Goal: Transaction & Acquisition: Purchase product/service

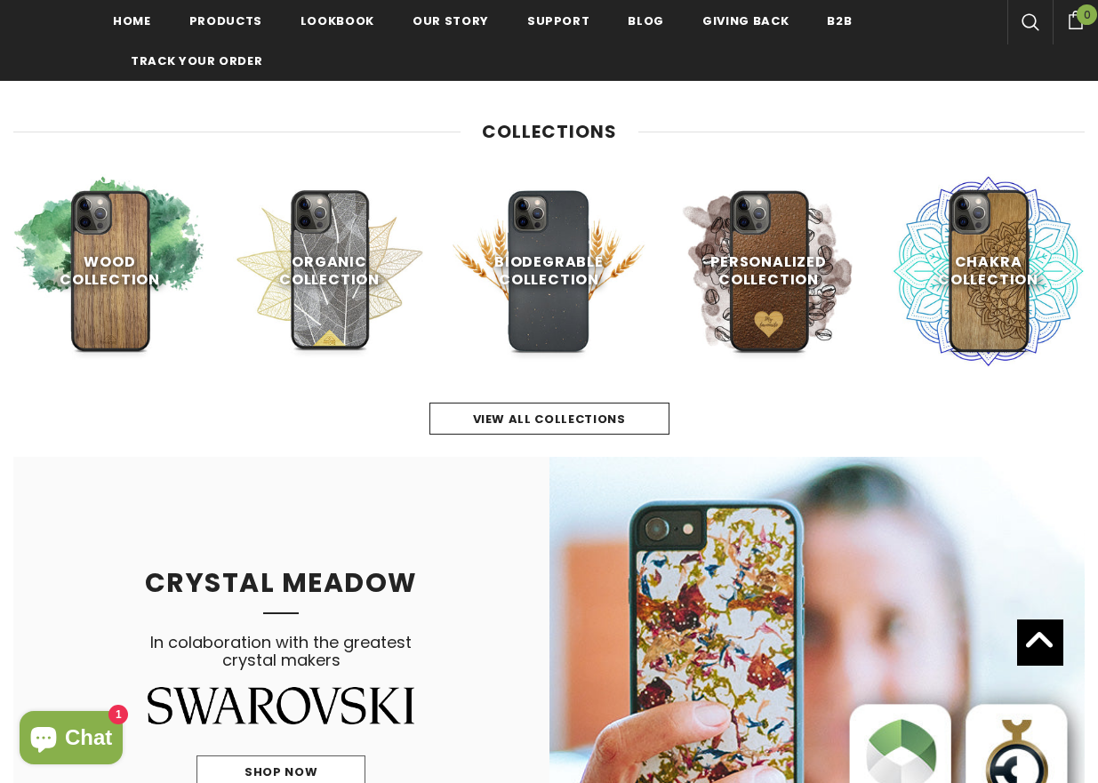
scroll to position [151, 0]
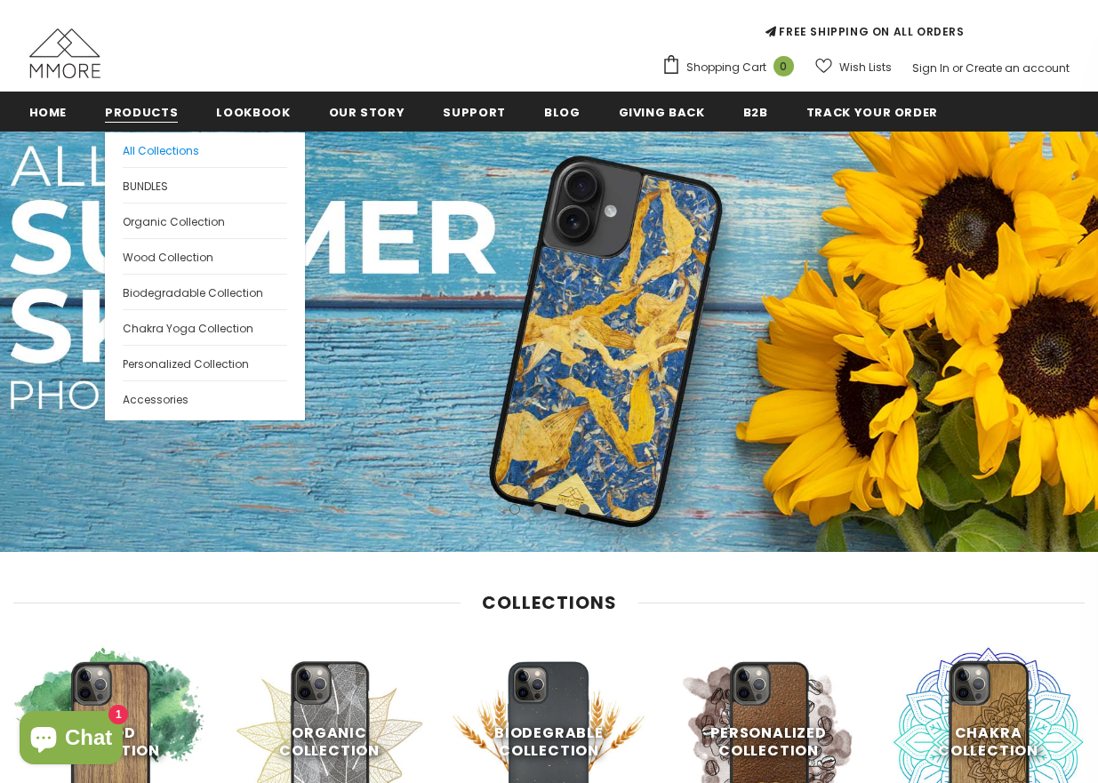
click at [140, 148] on span "All Collections" at bounding box center [161, 150] width 76 height 15
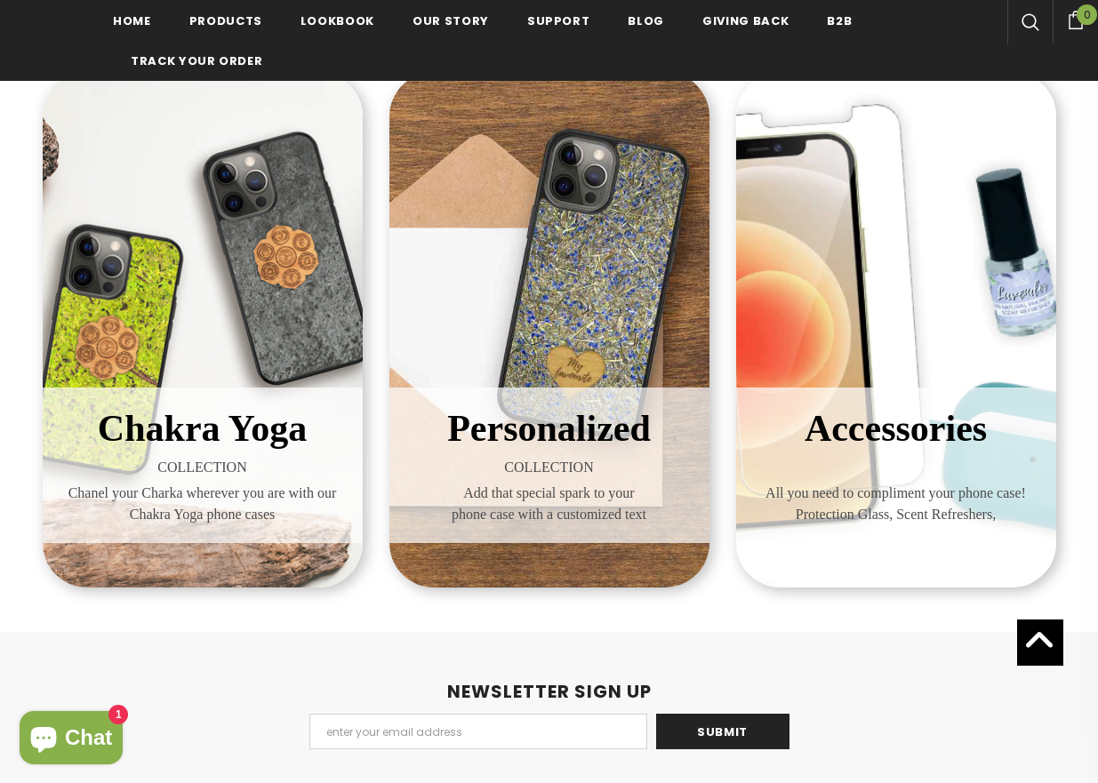
scroll to position [836, 0]
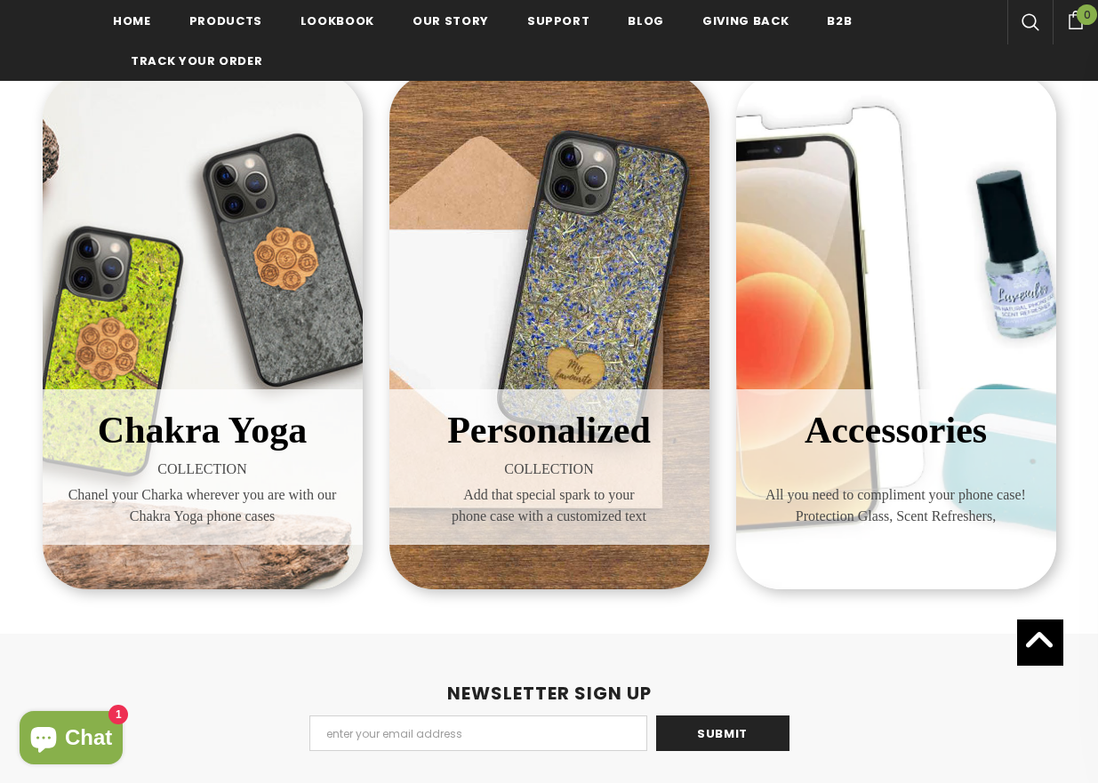
click at [876, 303] on div "Accessories All you need to compliment your phone case! Protection Glass, Scent…" at bounding box center [896, 331] width 320 height 515
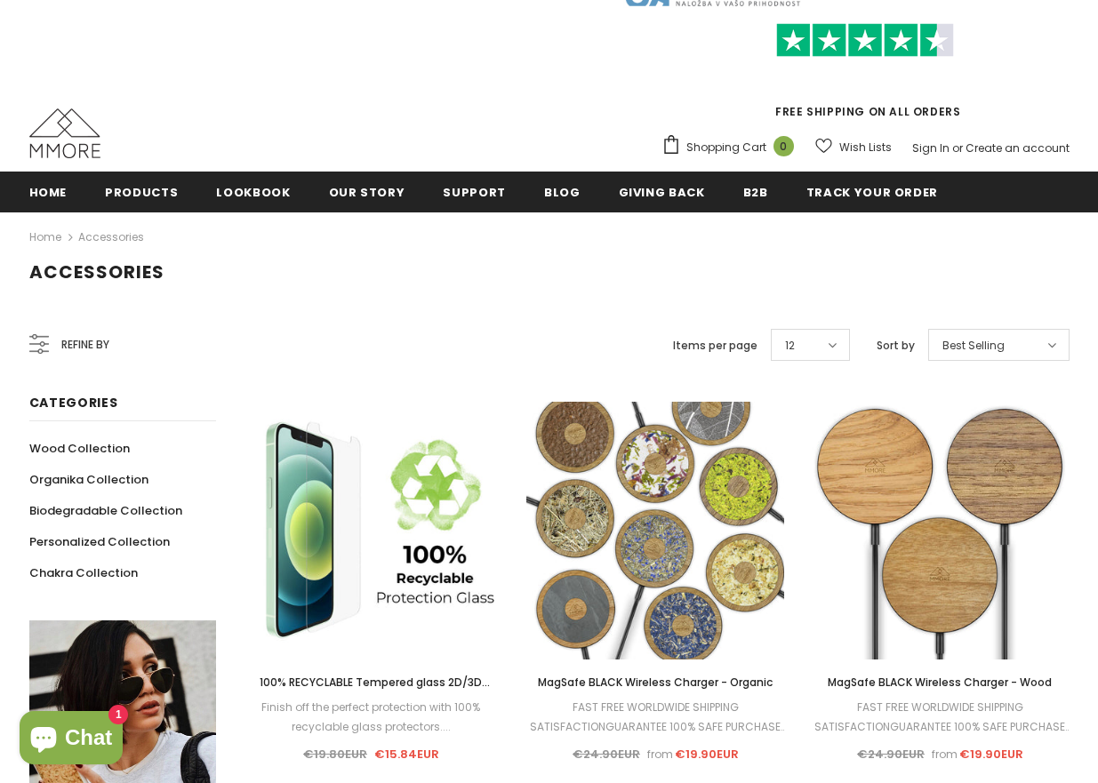
scroll to position [178, 0]
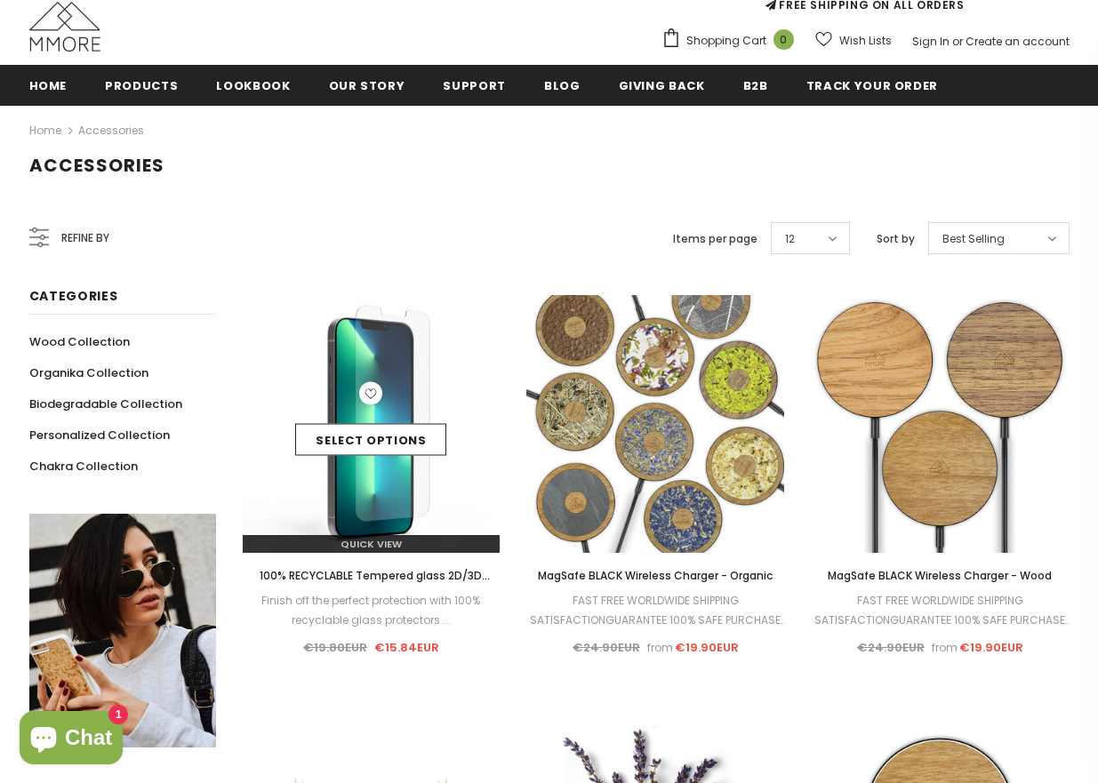
click at [387, 409] on div "Select options" at bounding box center [372, 424] width 258 height 84
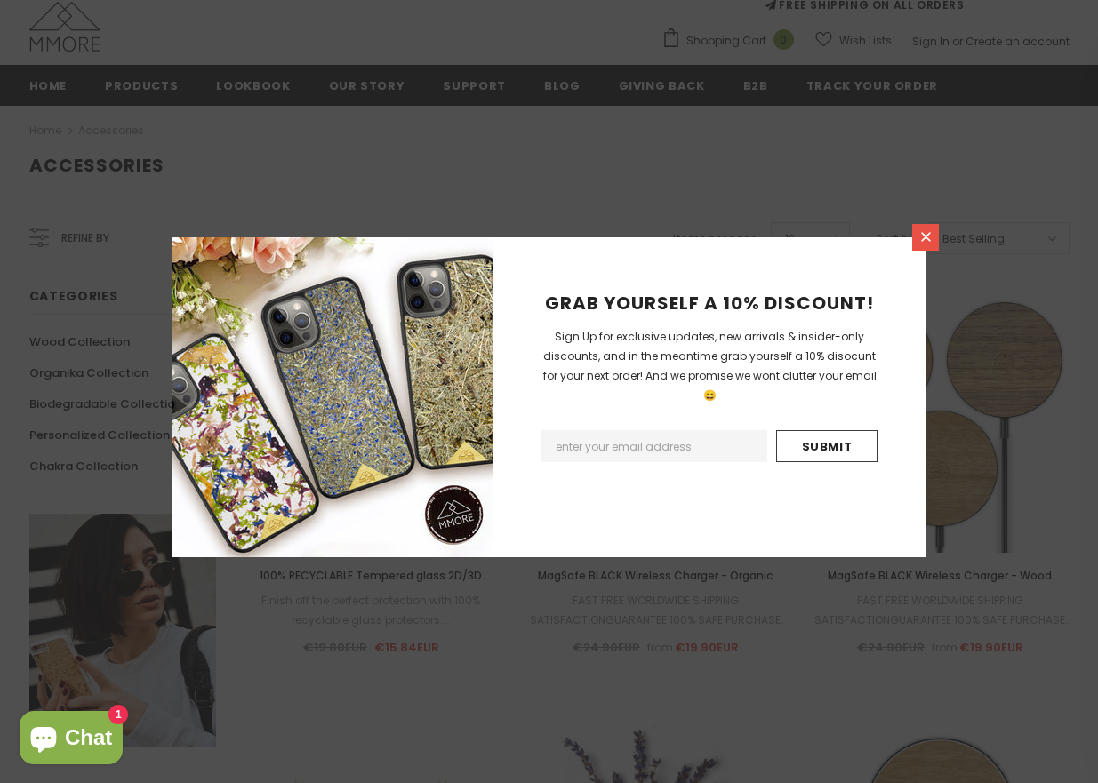
click at [915, 240] on link at bounding box center [925, 237] width 27 height 27
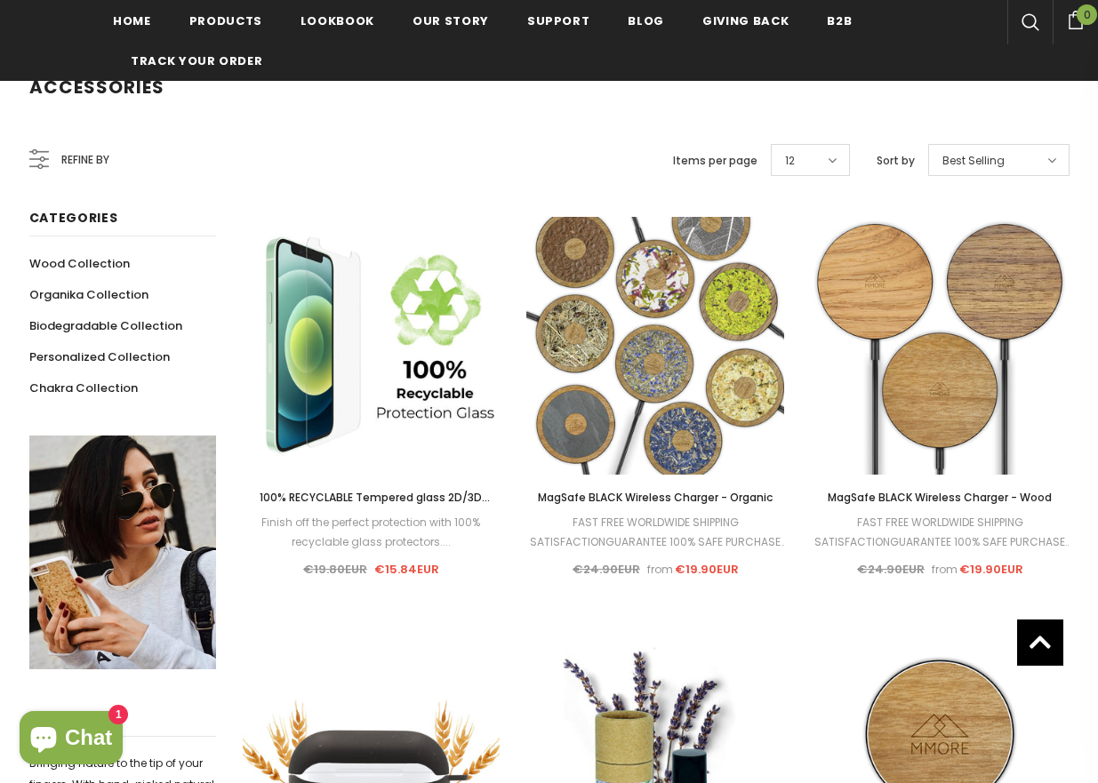
scroll to position [267, 0]
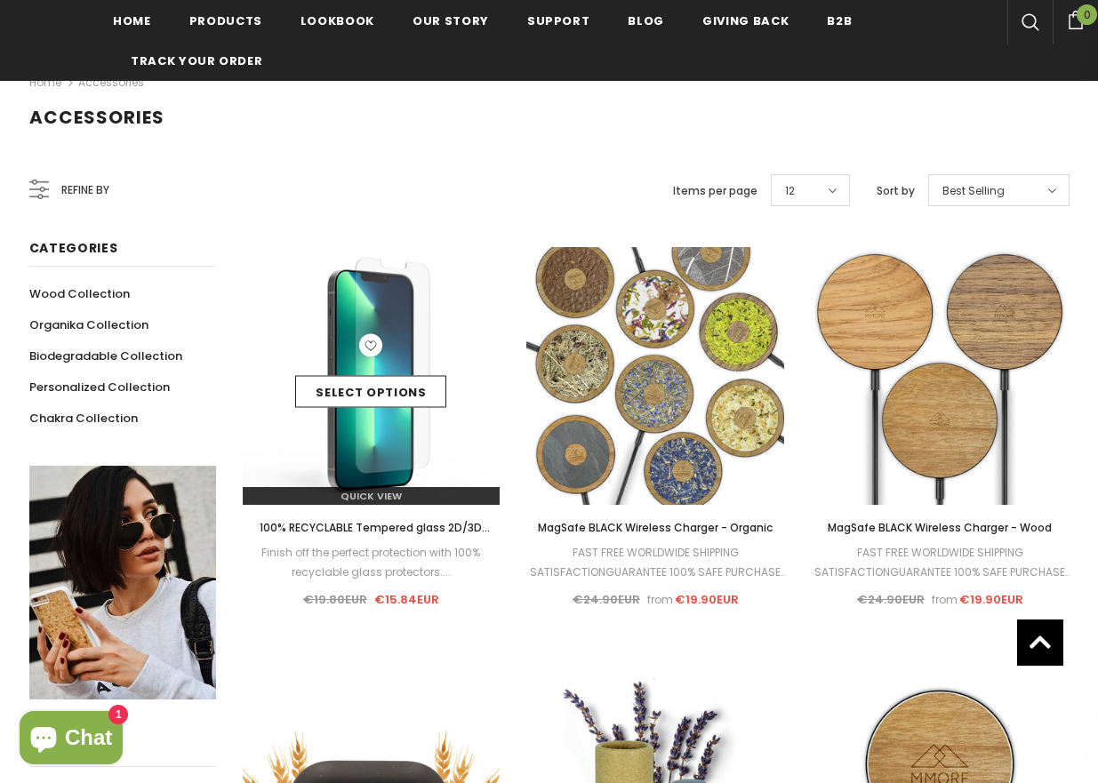
click at [396, 370] on div "Select options" at bounding box center [372, 376] width 258 height 84
click at [373, 391] on link "Select options" at bounding box center [370, 392] width 151 height 32
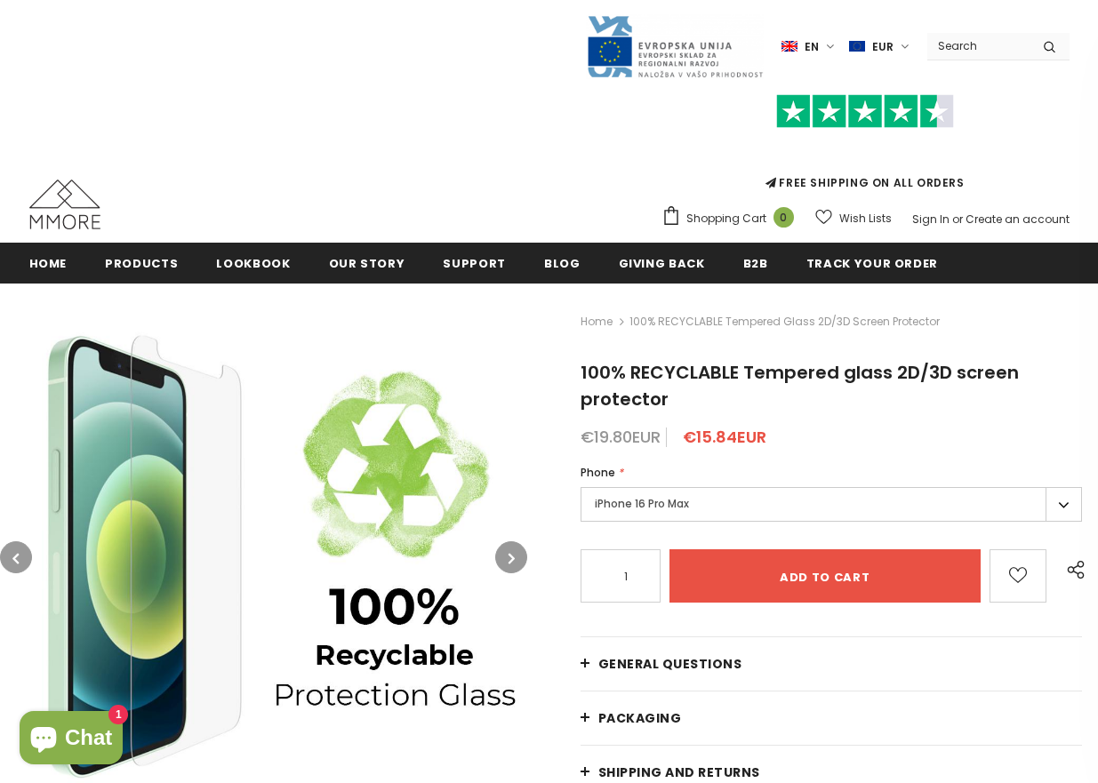
click at [1045, 269] on ul "Home Products Products All Products All Collections BUNDLES Organic Collection" at bounding box center [549, 263] width 1040 height 40
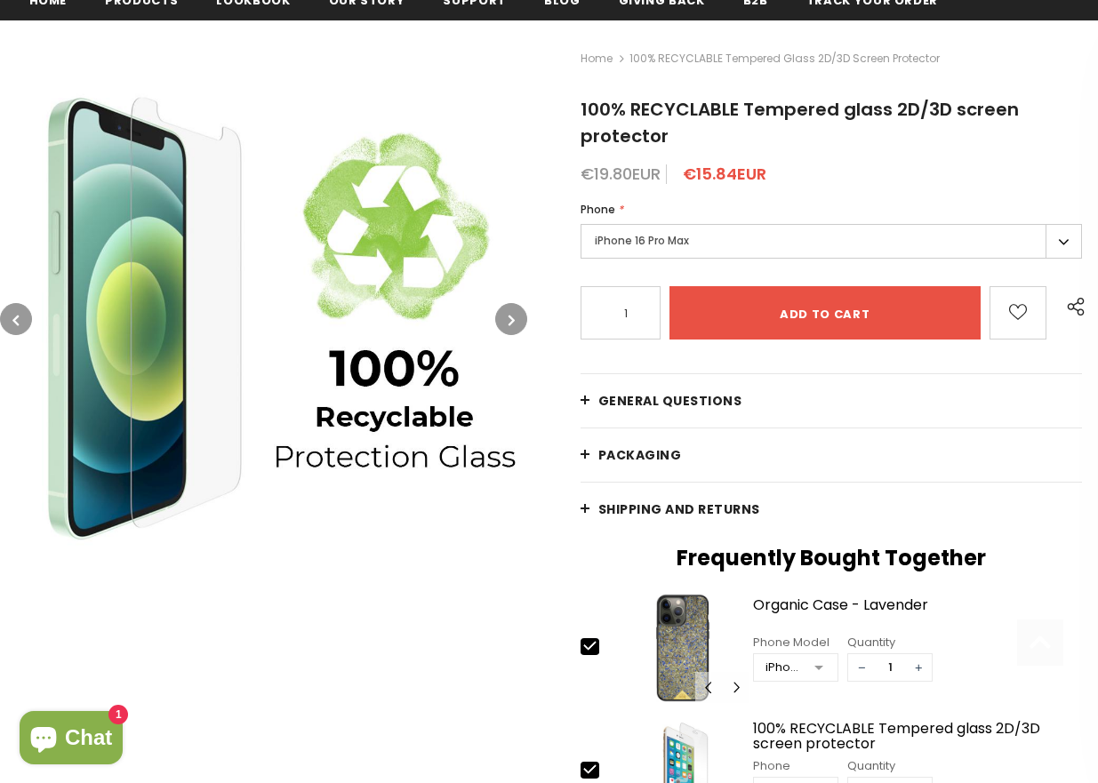
scroll to position [267, 0]
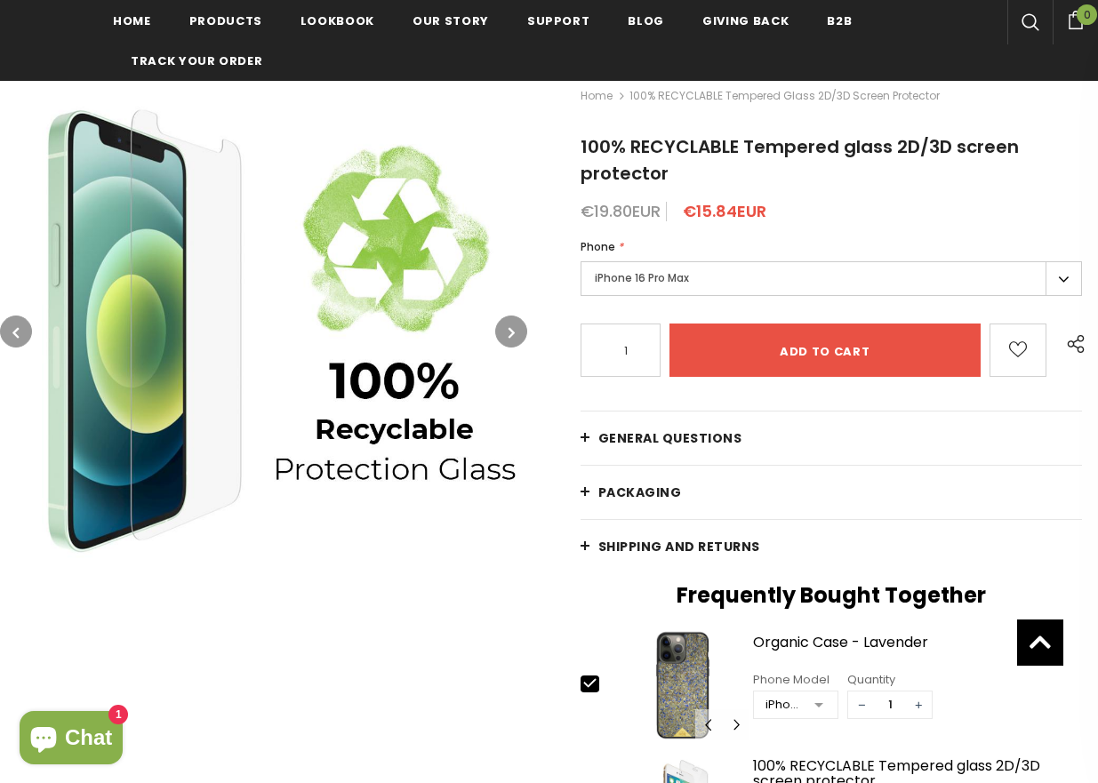
click at [1066, 269] on label "iPhone 16 Pro Max" at bounding box center [831, 278] width 502 height 35
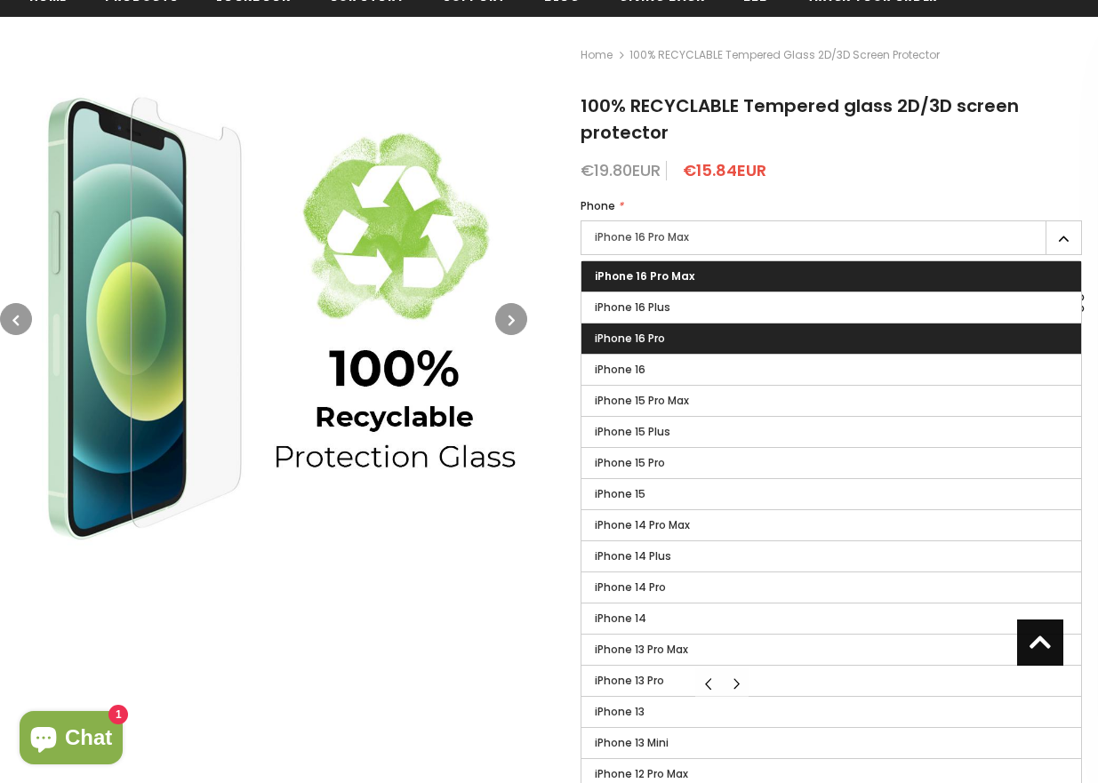
scroll to position [0, 0]
